Goal: Book appointment/travel/reservation

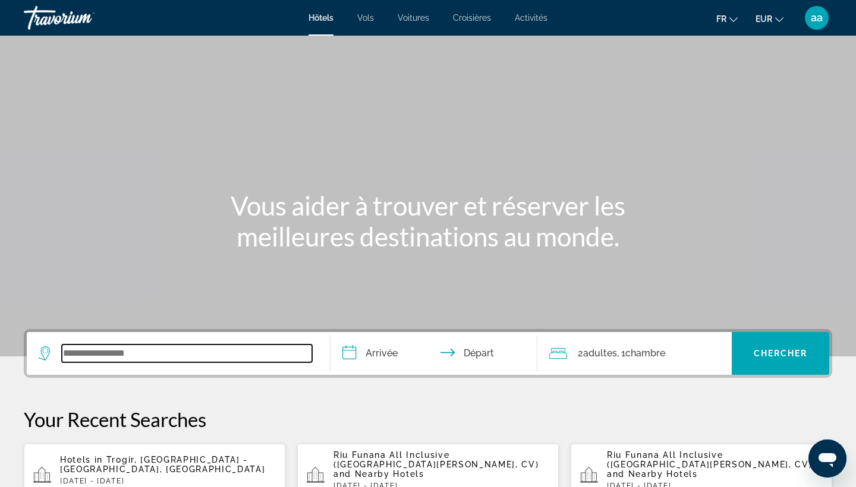
click at [216, 357] on input "Search widget" at bounding box center [187, 354] width 250 height 18
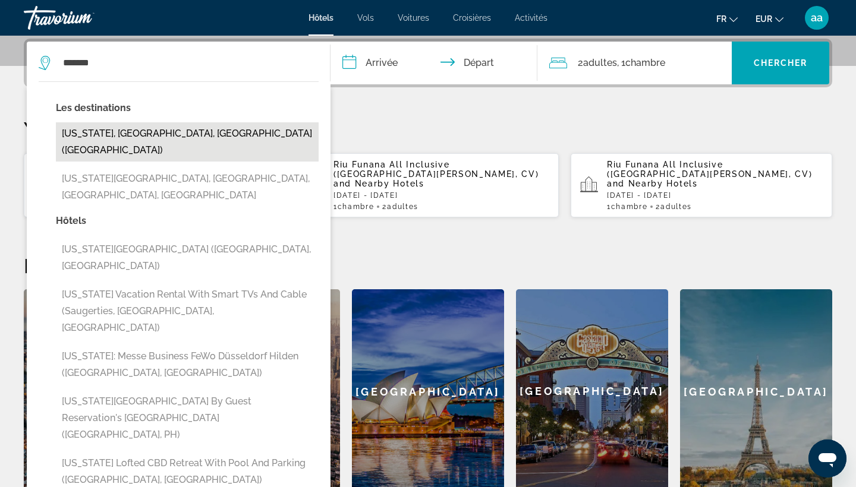
click at [131, 137] on button "New York, NY, United States (NYC)" at bounding box center [187, 141] width 263 height 39
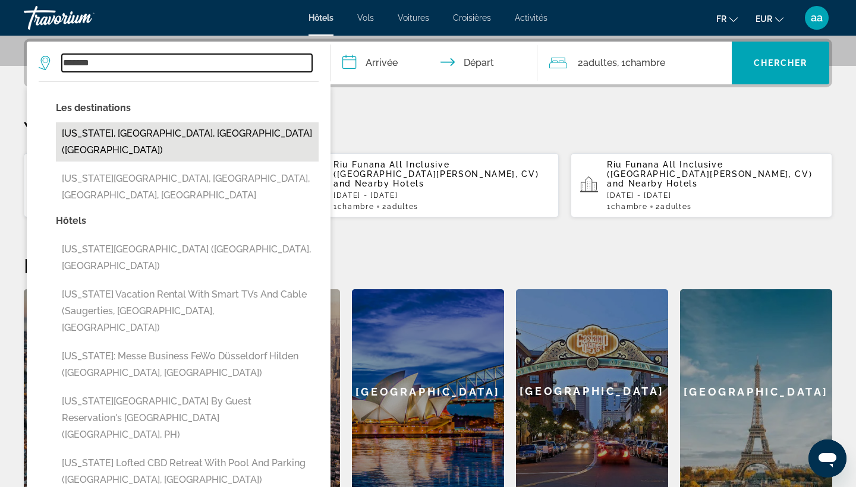
type input "**********"
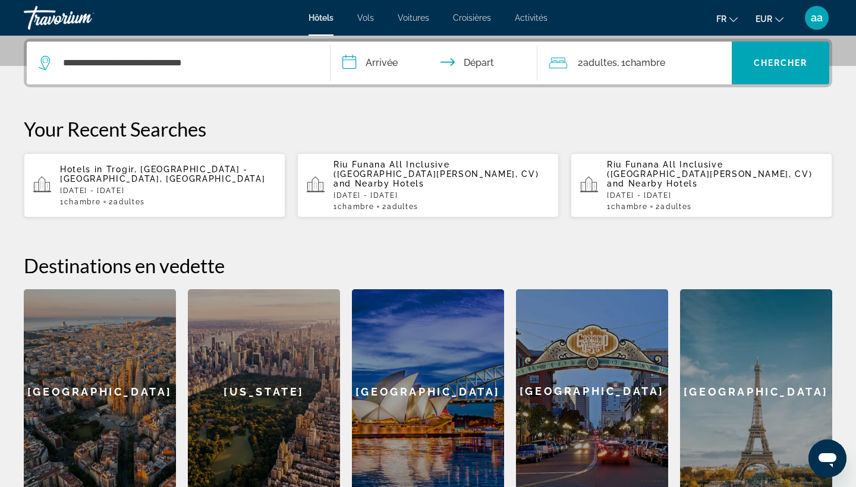
click at [392, 59] on input "**********" at bounding box center [436, 65] width 212 height 46
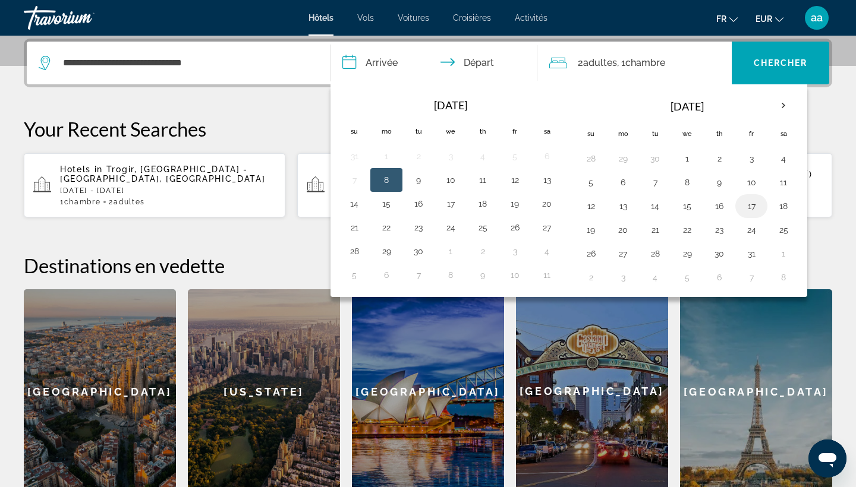
click at [757, 210] on button "17" at bounding box center [751, 206] width 19 height 17
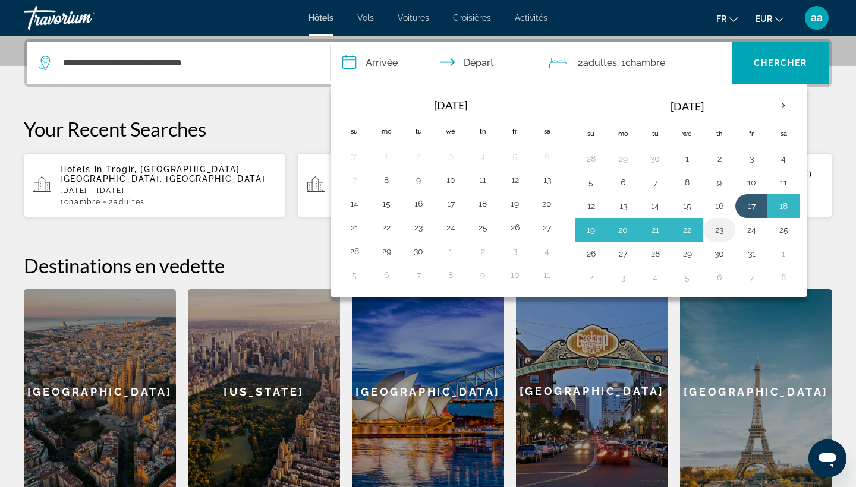
click at [721, 233] on button "23" at bounding box center [718, 230] width 19 height 17
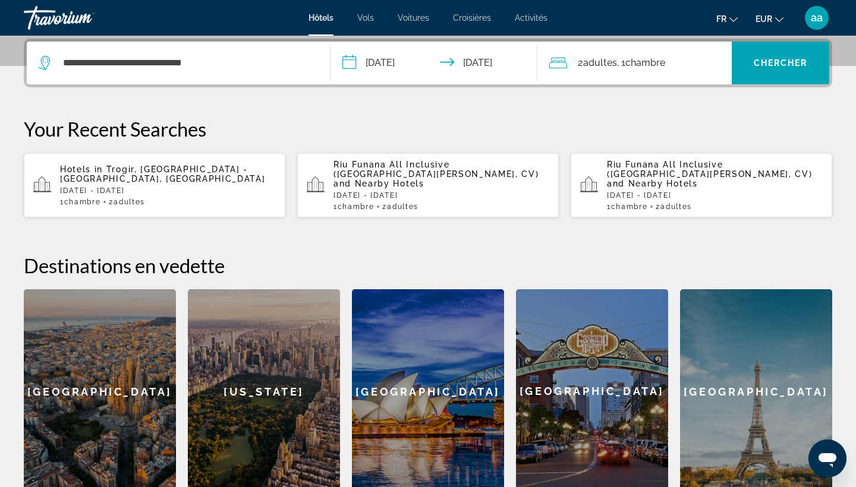
type input "**********"
click at [786, 62] on span "Chercher" at bounding box center [780, 63] width 54 height 10
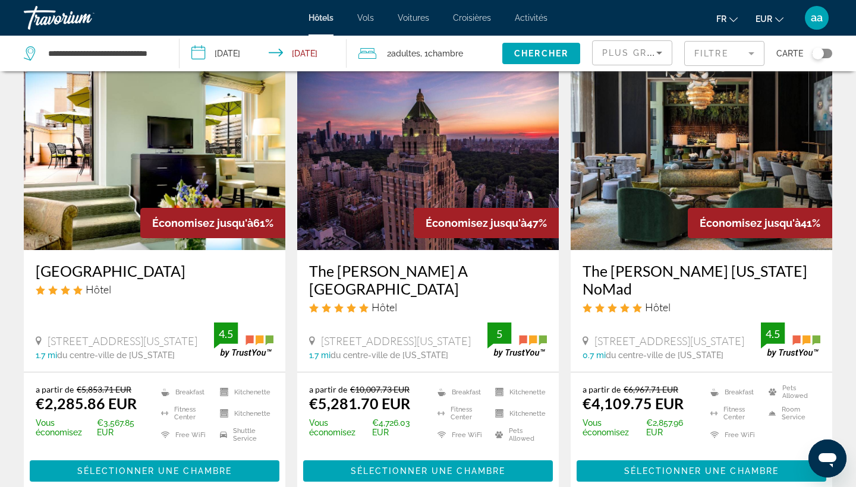
scroll to position [67, 0]
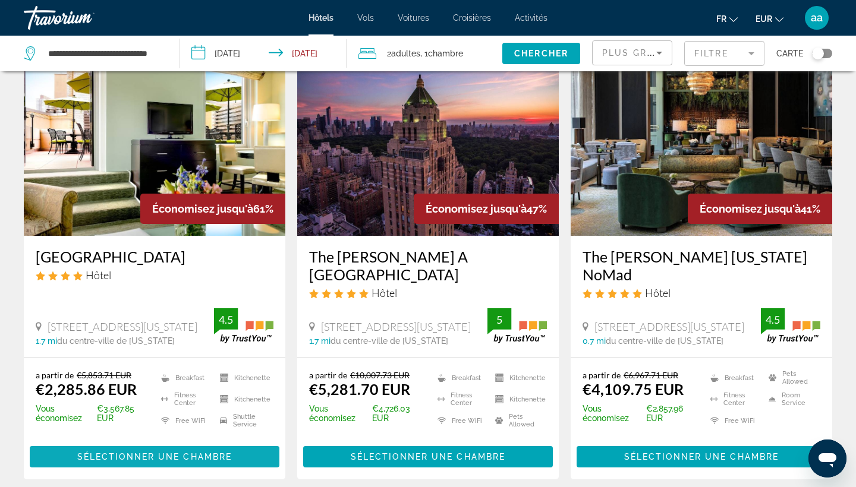
click at [137, 452] on span "Sélectionner une chambre" at bounding box center [154, 457] width 154 height 10
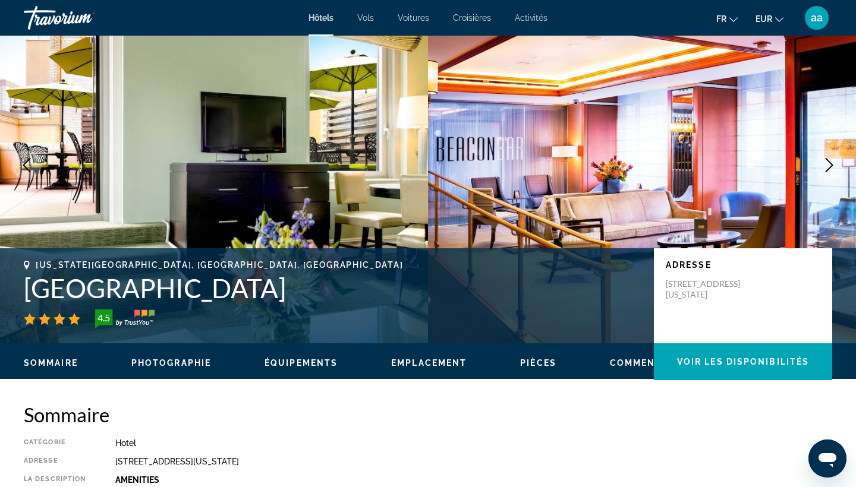
scroll to position [653, 0]
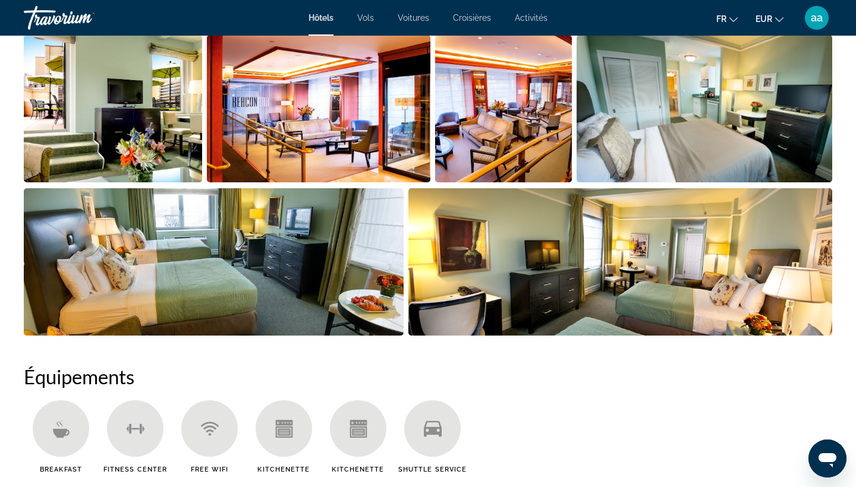
click at [583, 251] on img "Open full-screen image slider" at bounding box center [620, 261] width 424 height 147
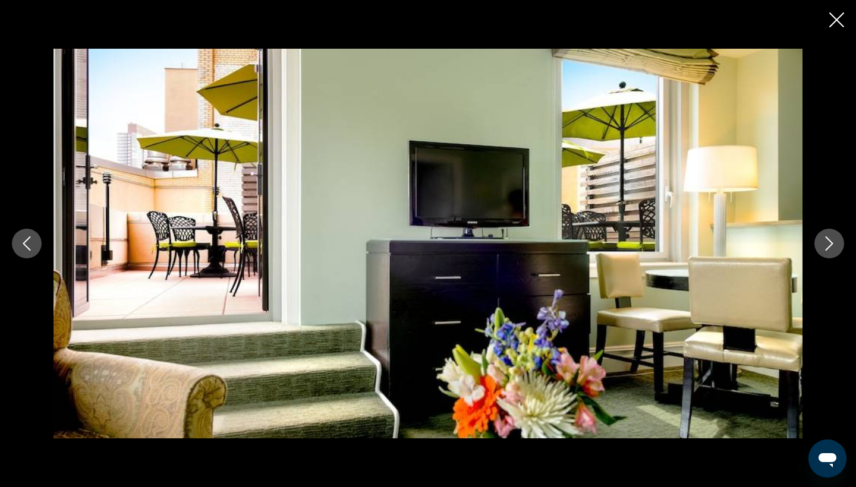
click at [820, 236] on button "Next image" at bounding box center [829, 244] width 30 height 30
click at [825, 244] on icon "Next image" at bounding box center [829, 243] width 14 height 14
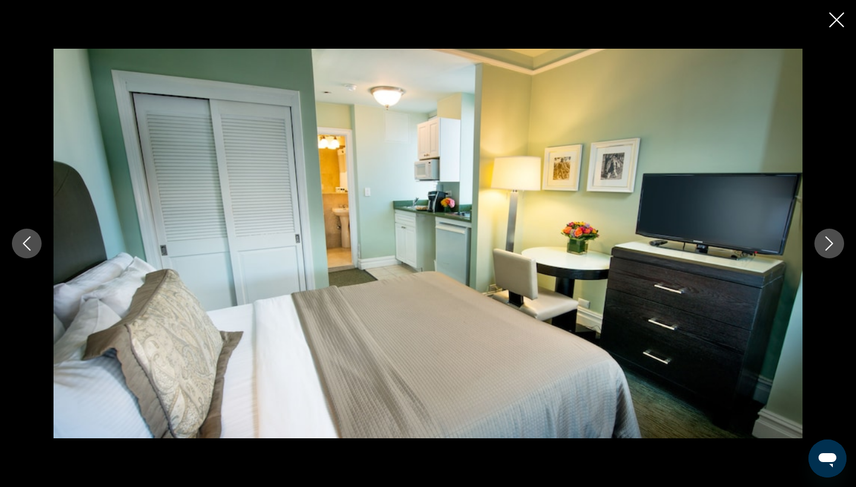
click at [825, 242] on icon "Next image" at bounding box center [829, 243] width 14 height 14
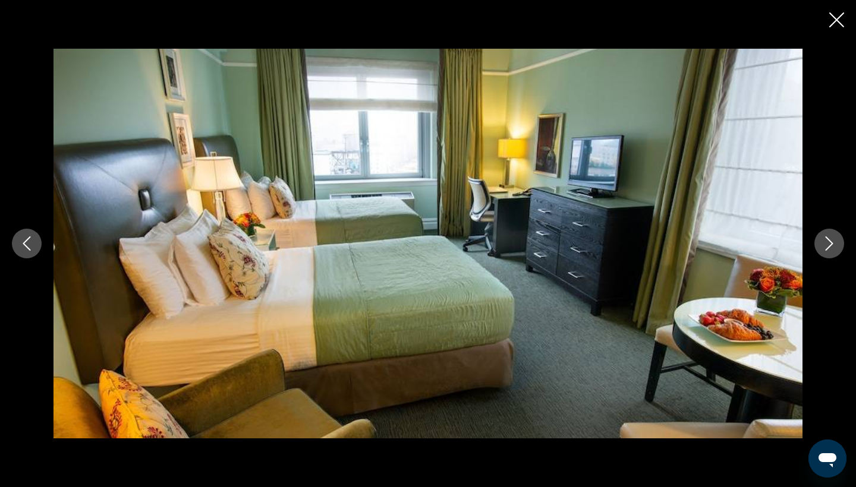
click at [835, 20] on icon "Close slideshow" at bounding box center [836, 19] width 15 height 15
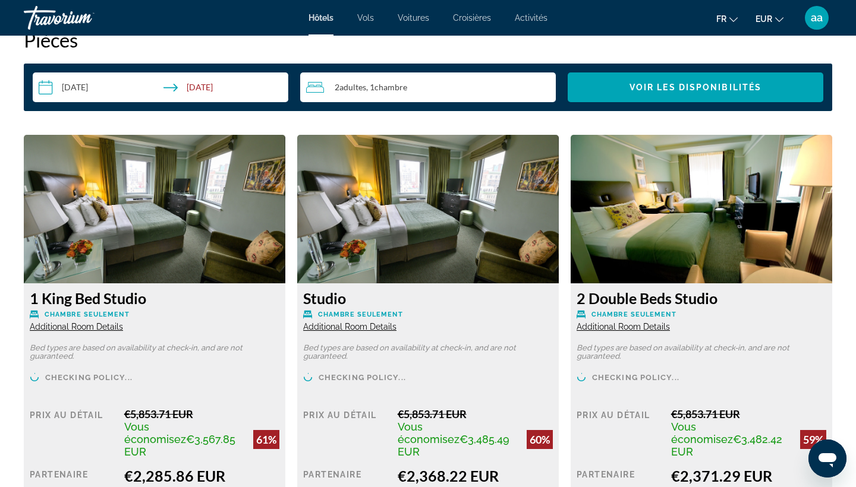
scroll to position [1645, 0]
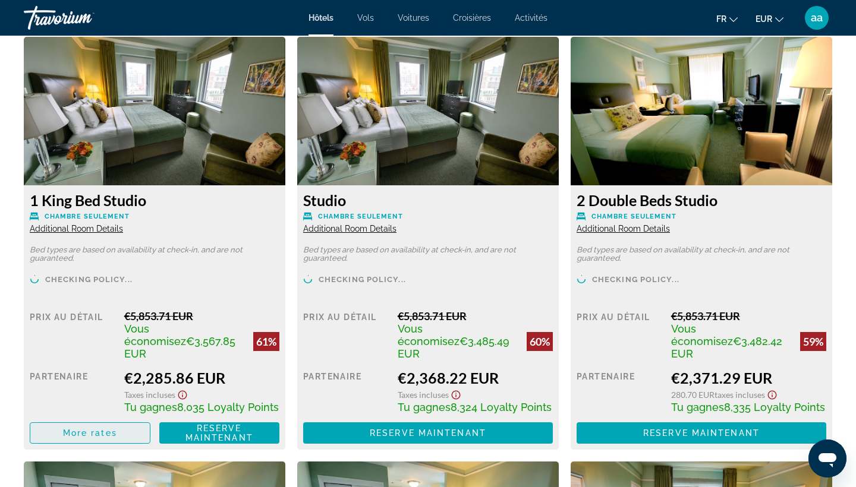
click at [97, 428] on span "More rates" at bounding box center [90, 433] width 54 height 10
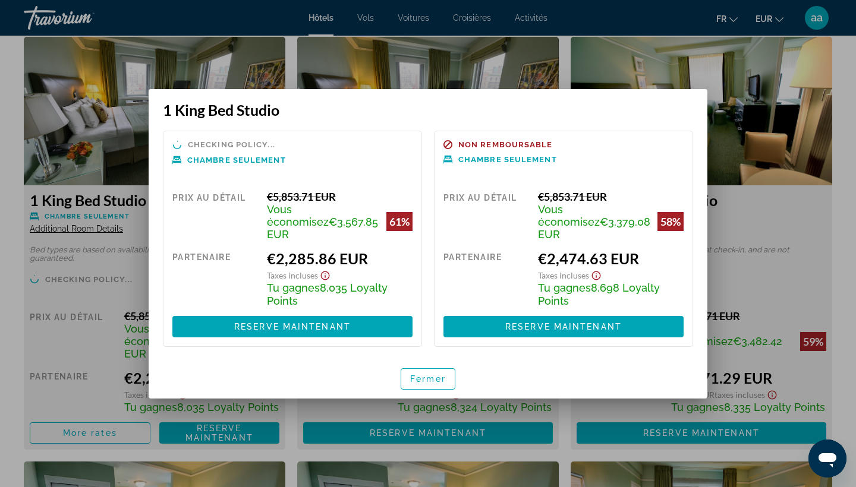
scroll to position [0, 0]
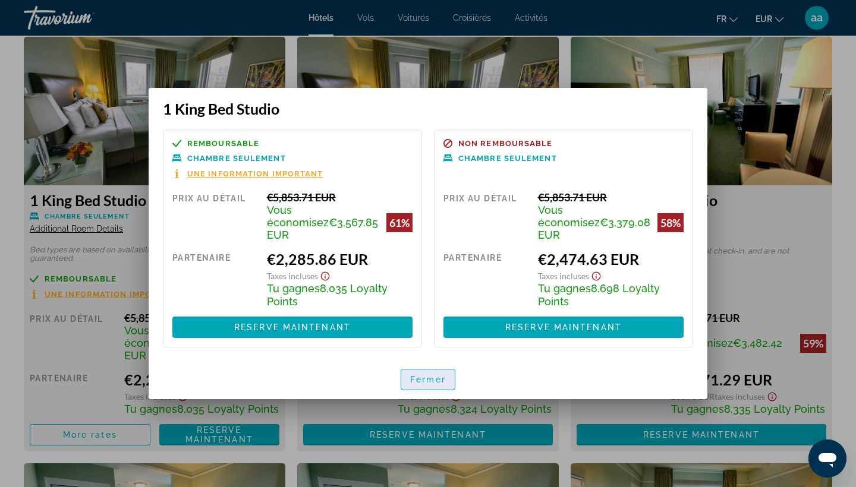
click at [420, 376] on span "Fermer" at bounding box center [428, 380] width 36 height 10
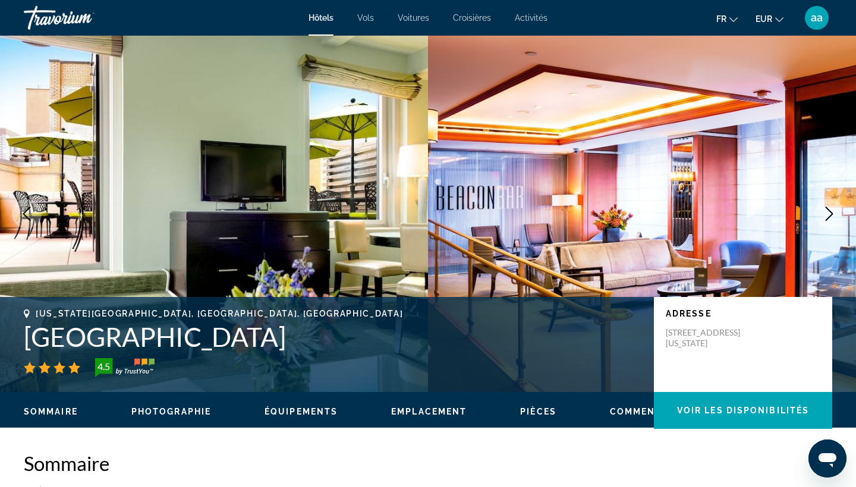
scroll to position [1645, 0]
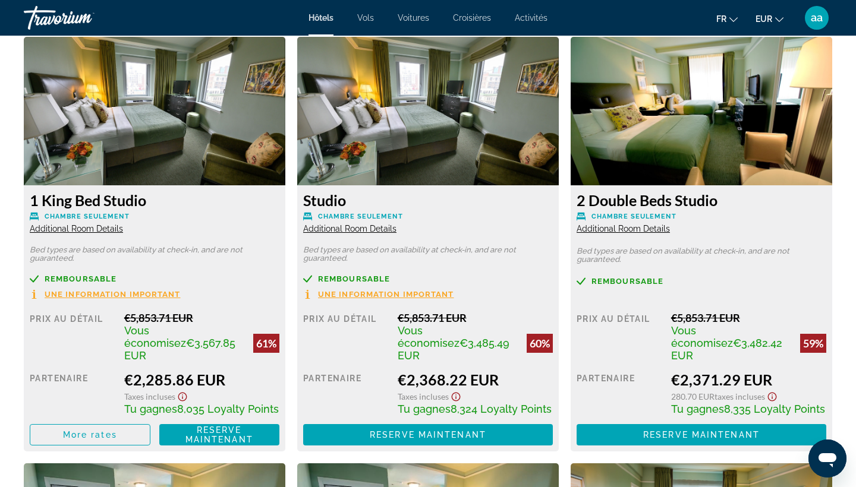
drag, startPoint x: 736, startPoint y: 34, endPoint x: 819, endPoint y: 20, distance: 85.0
click at [819, 20] on span "aa" at bounding box center [816, 18] width 12 height 12
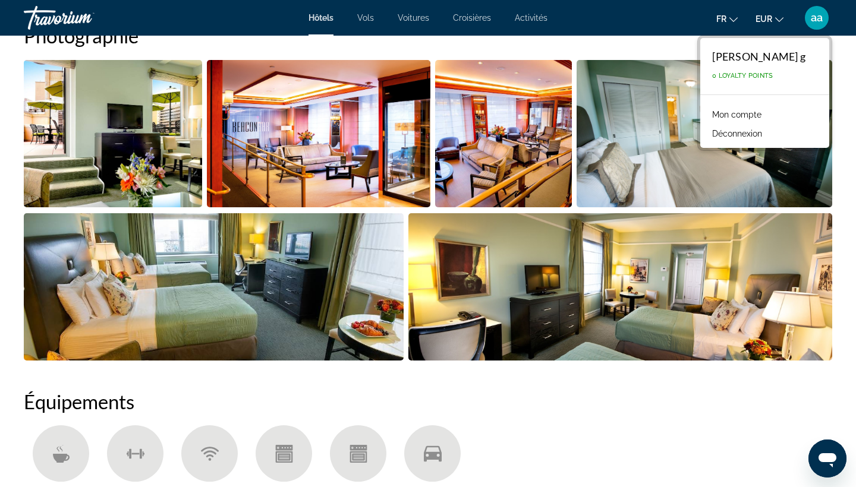
scroll to position [41, 0]
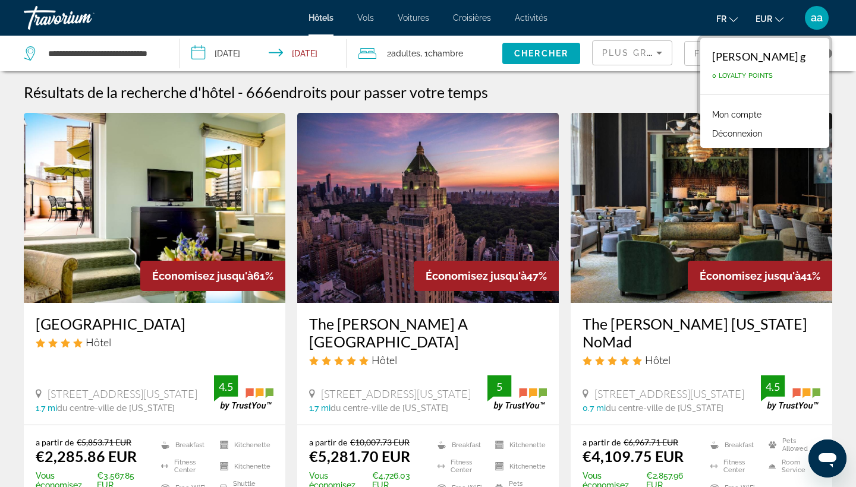
click at [419, 49] on span "Adultes" at bounding box center [405, 54] width 29 height 10
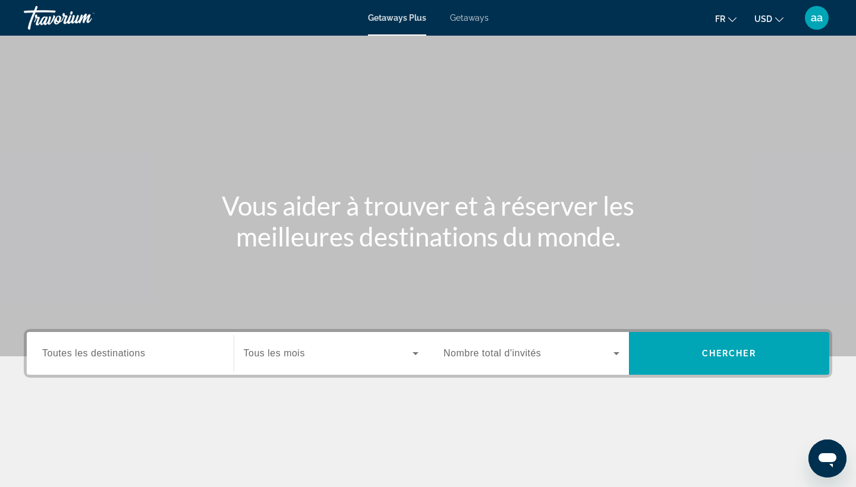
click at [463, 18] on span "Getaways" at bounding box center [469, 18] width 39 height 10
click at [106, 351] on span "Toutes les destinations" at bounding box center [93, 353] width 103 height 10
click at [106, 351] on input "Destination Toutes les destinations" at bounding box center [130, 354] width 176 height 14
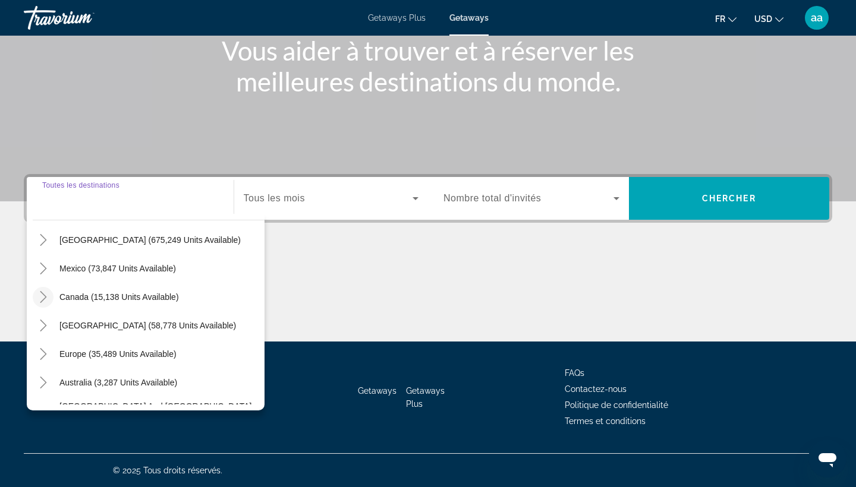
scroll to position [74, 0]
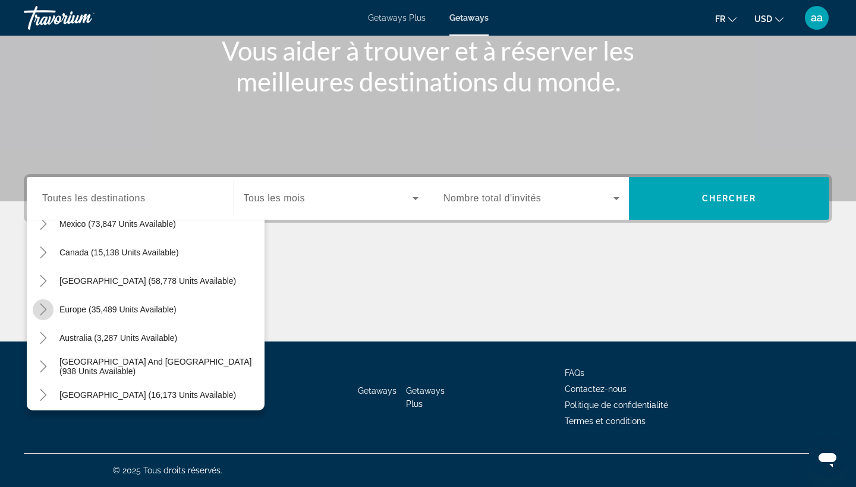
click at [45, 308] on icon "Toggle Europe (35,489 units available)" at bounding box center [43, 310] width 7 height 12
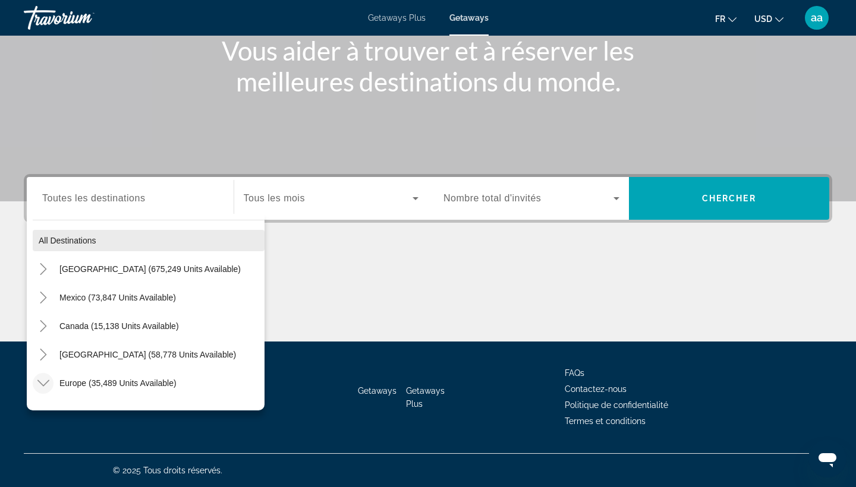
scroll to position [0, 0]
click at [46, 265] on icon "Toggle United States (675,249 units available)" at bounding box center [43, 269] width 12 height 12
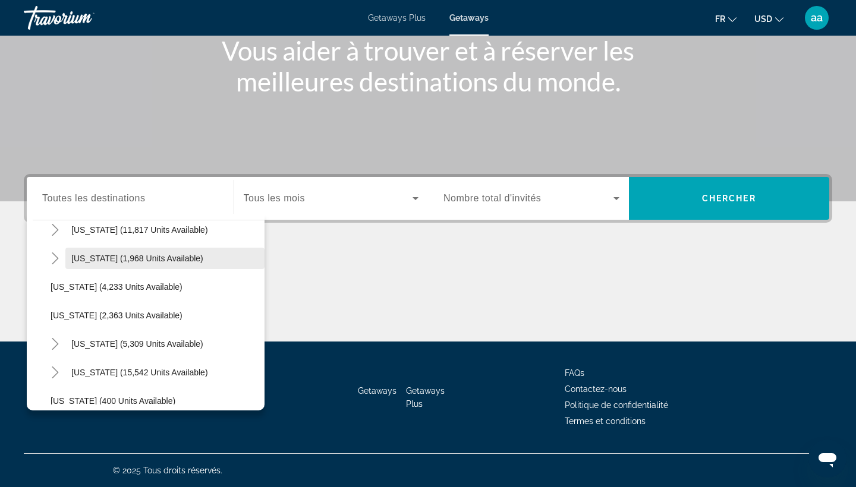
scroll to position [734, 0]
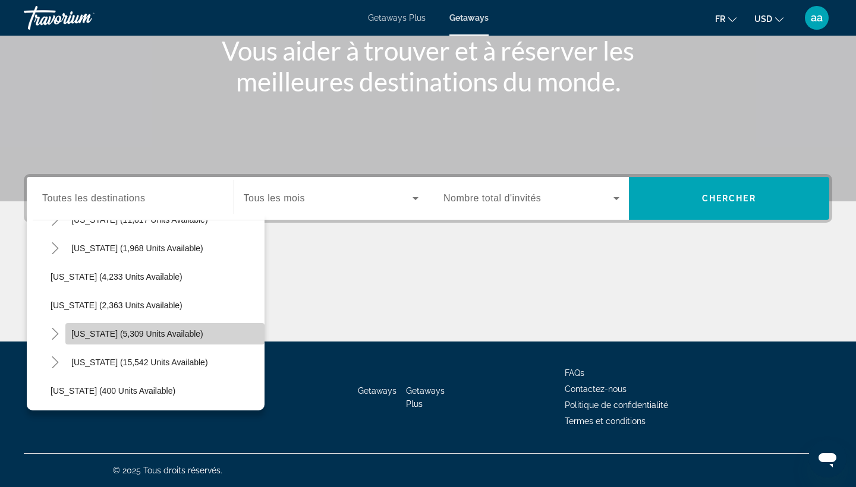
click at [111, 329] on span "[US_STATE] (5,309 units available)" at bounding box center [137, 334] width 132 height 10
type input "**********"
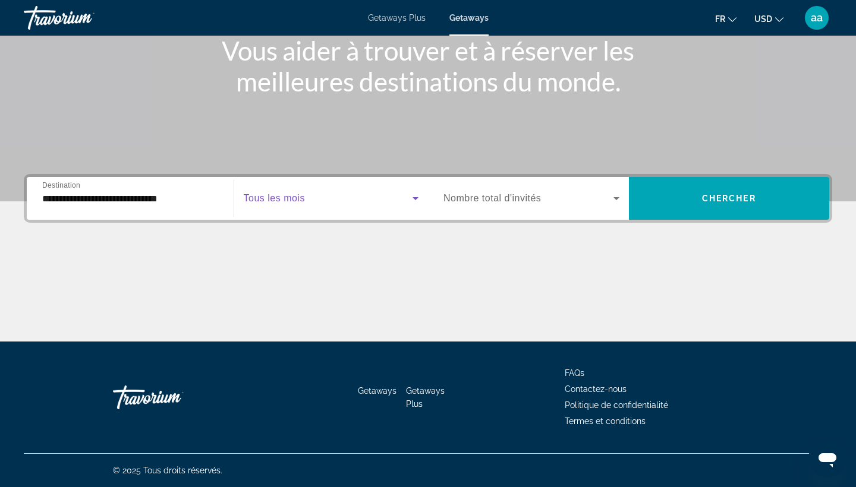
click at [310, 198] on span "Search widget" at bounding box center [328, 198] width 169 height 14
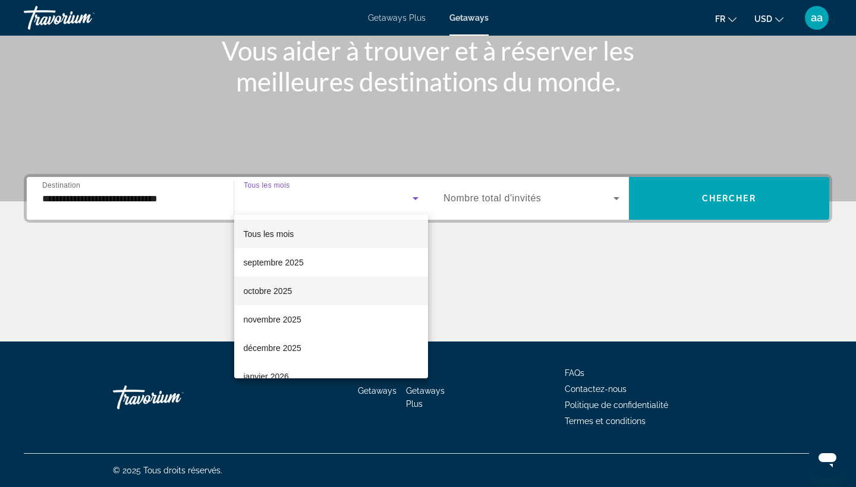
click at [310, 294] on mat-option "octobre 2025" at bounding box center [331, 291] width 194 height 29
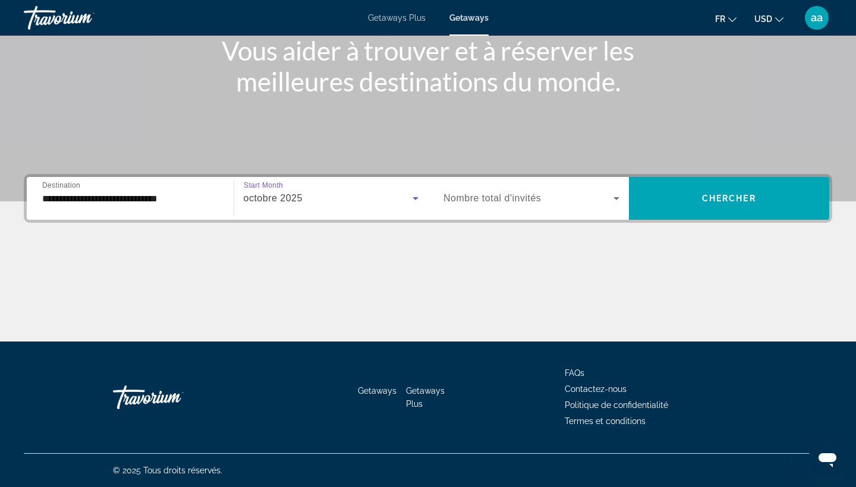
click at [539, 212] on div "Search widget" at bounding box center [531, 198] width 176 height 33
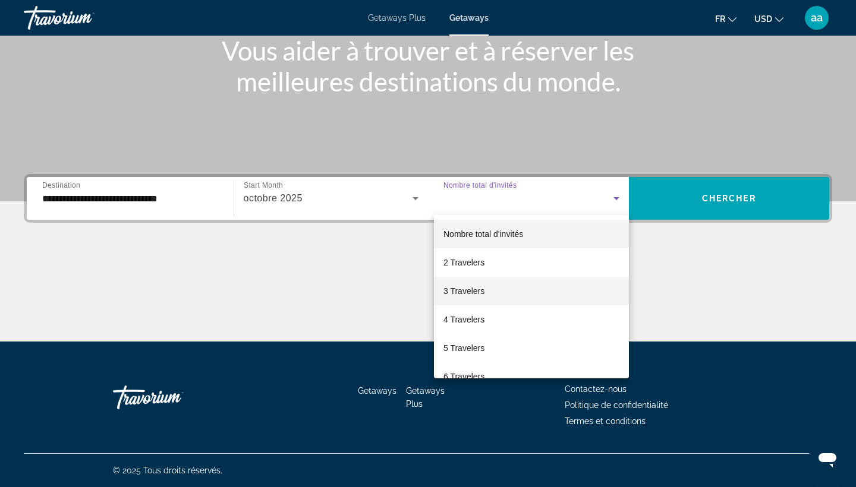
click at [468, 292] on span "3 Travelers" at bounding box center [463, 291] width 41 height 14
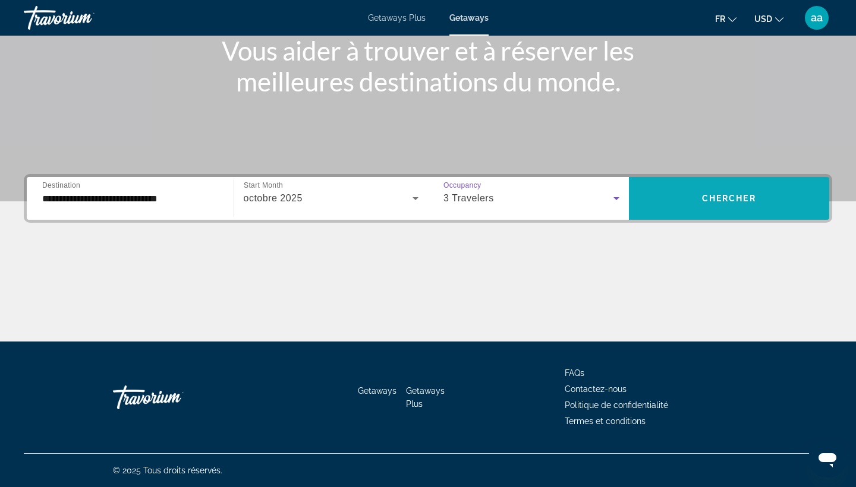
click at [736, 201] on span "Chercher" at bounding box center [729, 199] width 54 height 10
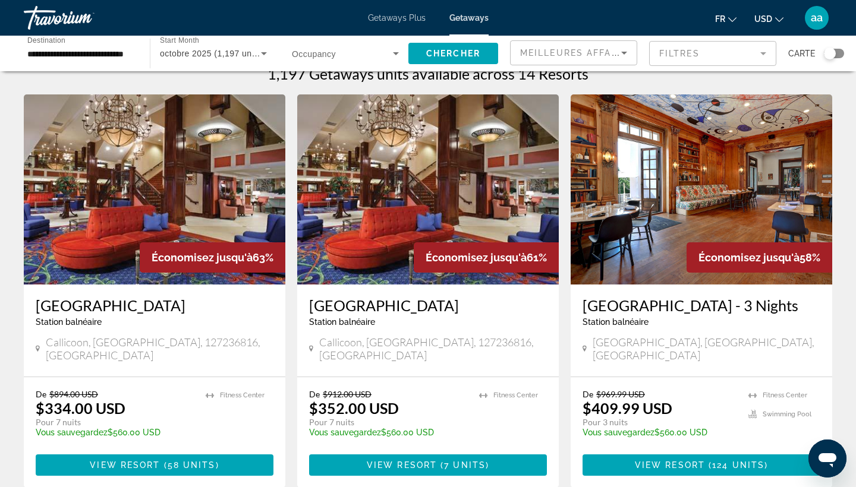
scroll to position [1, 0]
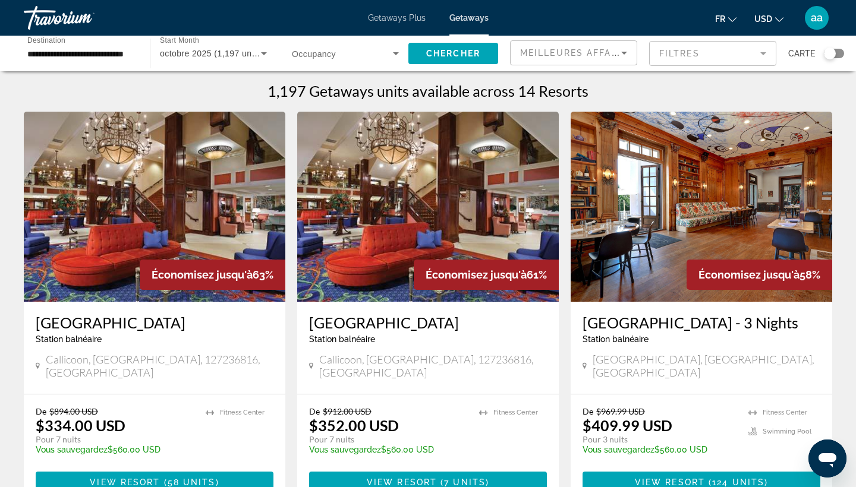
click at [769, 26] on button "USD USD ($) MXN (Mex$) CAD (Can$) GBP (£) EUR (€) AUD (A$) NZD (NZ$) CNY (CN¥)" at bounding box center [768, 18] width 29 height 17
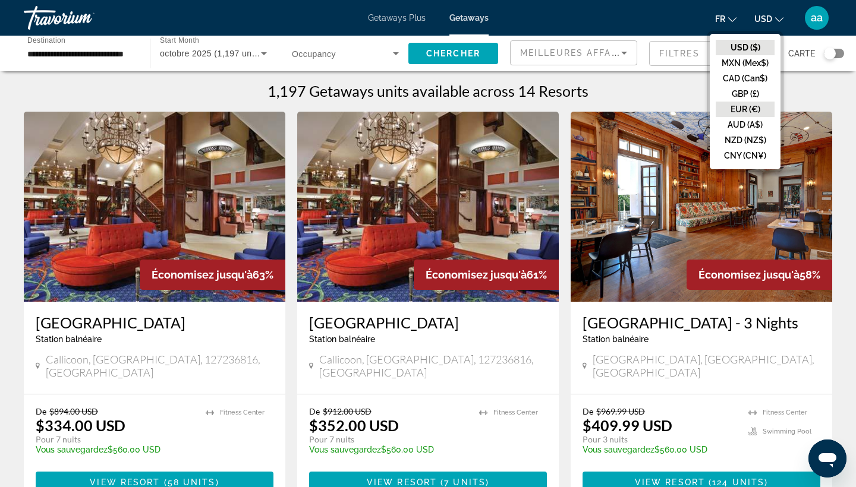
click at [760, 111] on button "EUR (€)" at bounding box center [744, 109] width 59 height 15
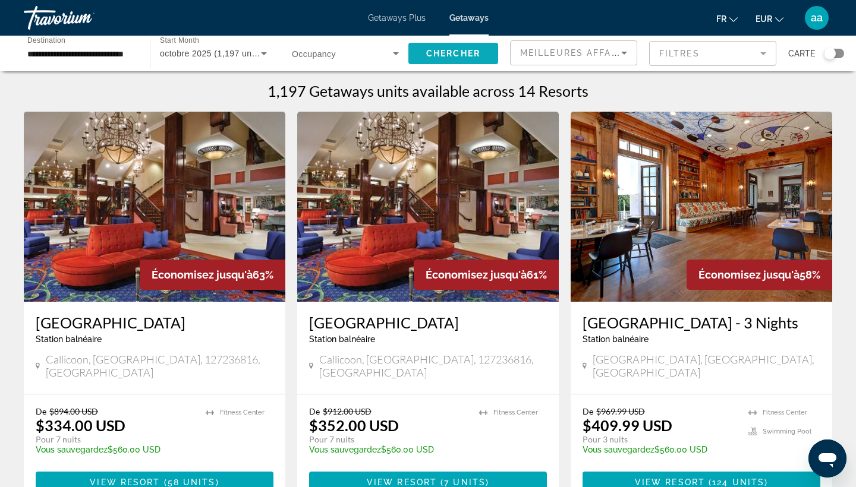
drag, startPoint x: 617, startPoint y: 83, endPoint x: 441, endPoint y: 53, distance: 178.9
click at [441, 53] on span "Chercher" at bounding box center [453, 54] width 54 height 10
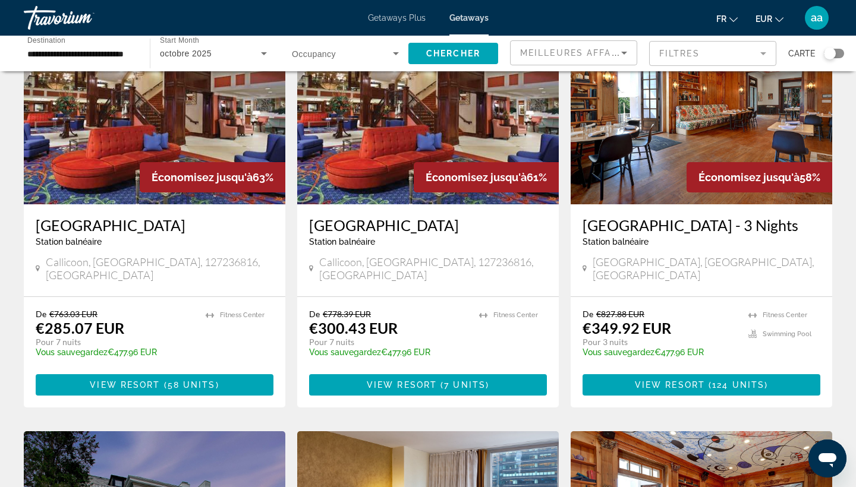
scroll to position [99, 0]
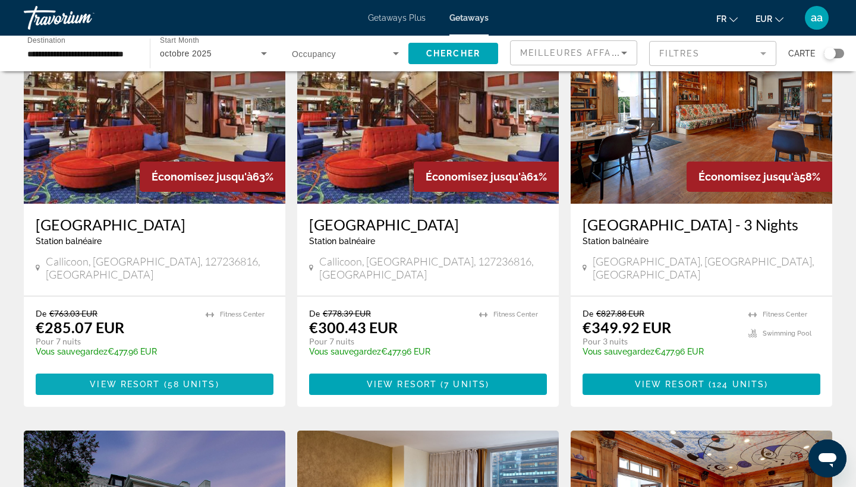
click at [119, 380] on span "View Resort" at bounding box center [125, 385] width 70 height 10
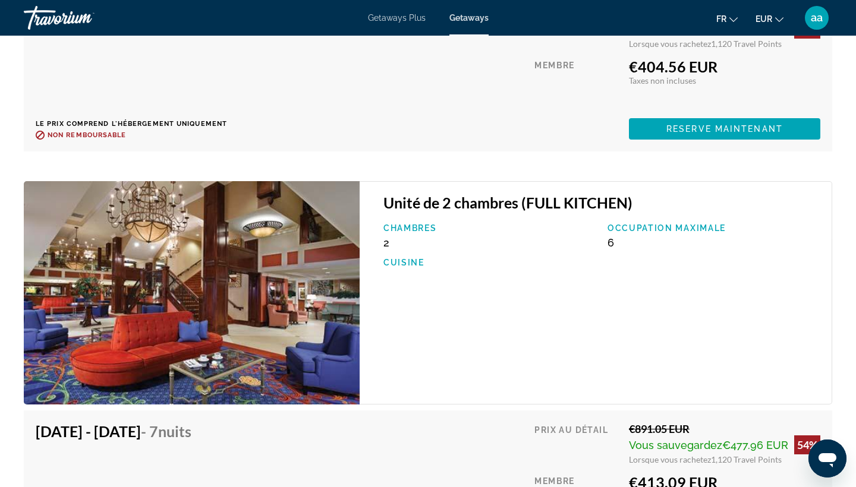
scroll to position [3485, 0]
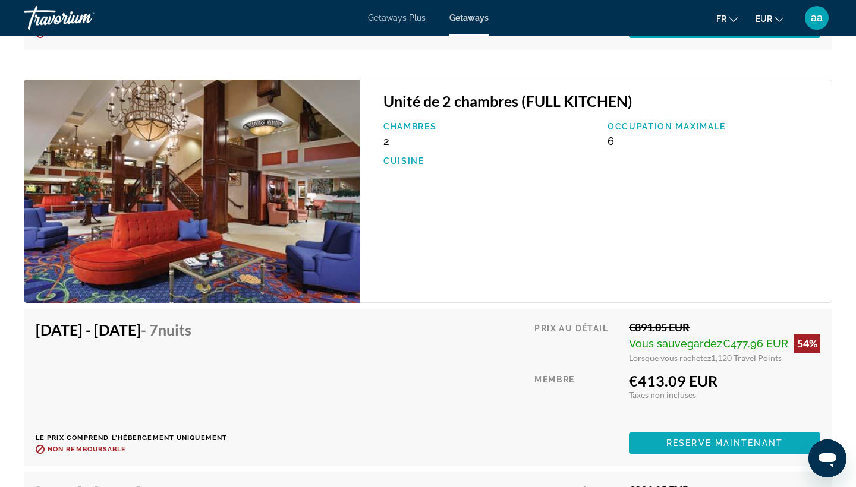
click at [706, 446] on span "Reserve maintenant" at bounding box center [724, 443] width 116 height 10
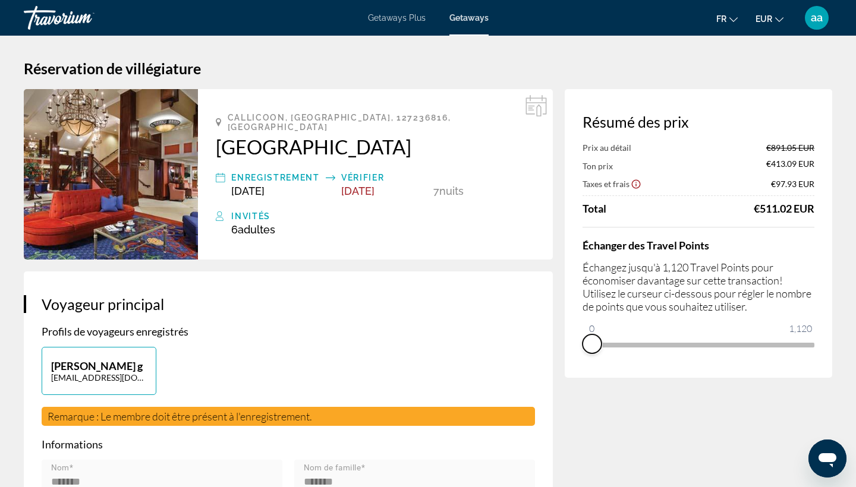
drag, startPoint x: 810, startPoint y: 362, endPoint x: 569, endPoint y: 367, distance: 241.9
click at [569, 367] on div "Résumé des prix Prix au détail €891.05 EUR Ton prix €413.09 EUR Taxes et frais …" at bounding box center [697, 233] width 267 height 289
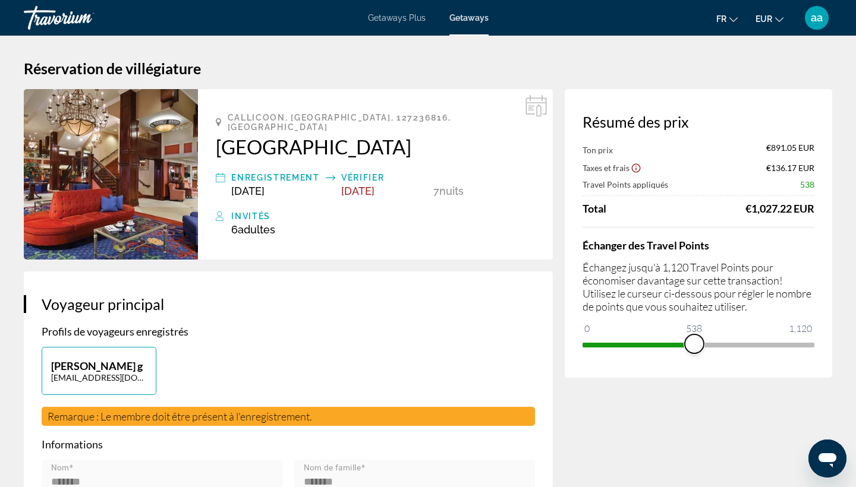
drag, startPoint x: 592, startPoint y: 329, endPoint x: 694, endPoint y: 330, distance: 101.6
click at [694, 343] on ngx-slider "0 1,120 538" at bounding box center [698, 344] width 232 height 2
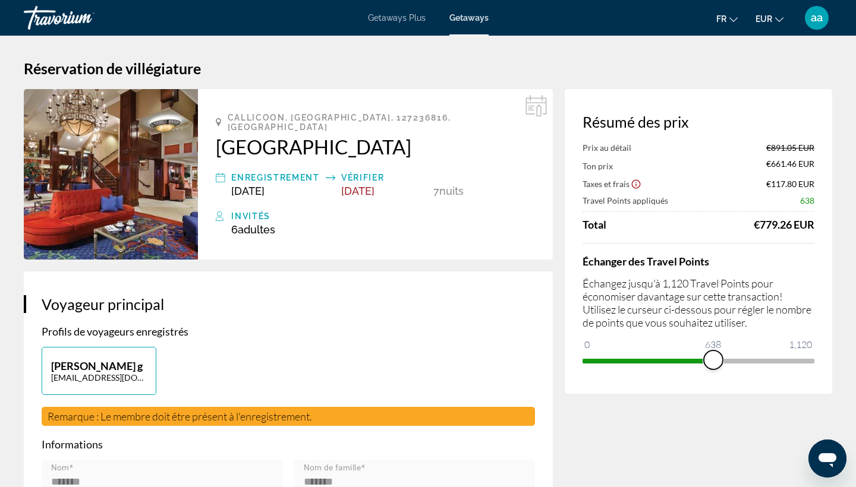
drag, startPoint x: 693, startPoint y: 357, endPoint x: 714, endPoint y: 357, distance: 20.8
click at [714, 357] on span "ngx-slider" at bounding box center [712, 360] width 19 height 19
drag, startPoint x: 714, startPoint y: 357, endPoint x: 740, endPoint y: 355, distance: 26.2
click at [740, 355] on span "ngx-slider" at bounding box center [739, 360] width 19 height 19
drag, startPoint x: 742, startPoint y: 358, endPoint x: 853, endPoint y: 348, distance: 111.6
